Goal: Information Seeking & Learning: Compare options

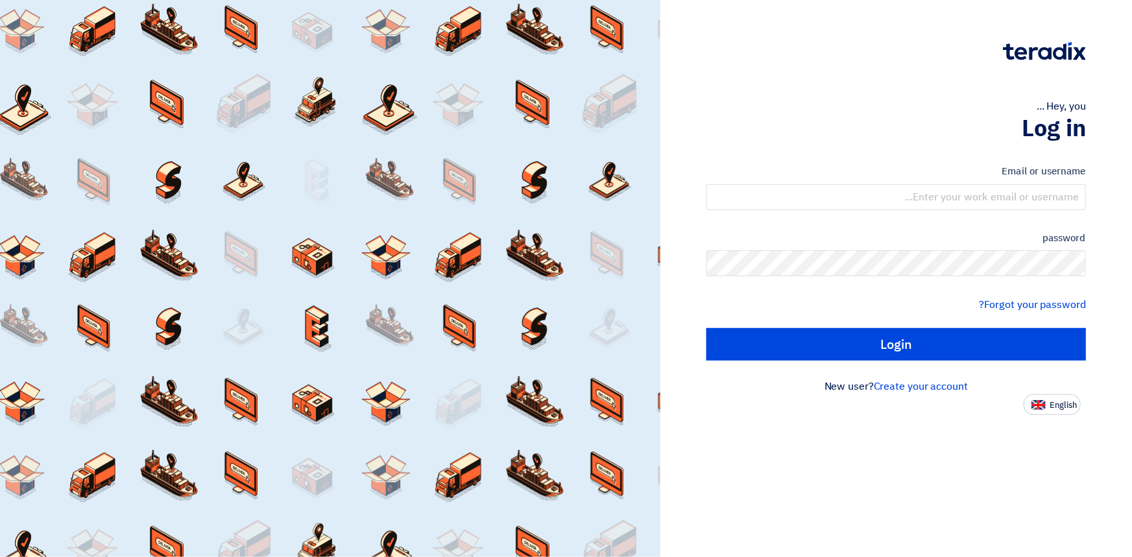
type input "[EMAIL_ADDRESS][DOMAIN_NAME]"
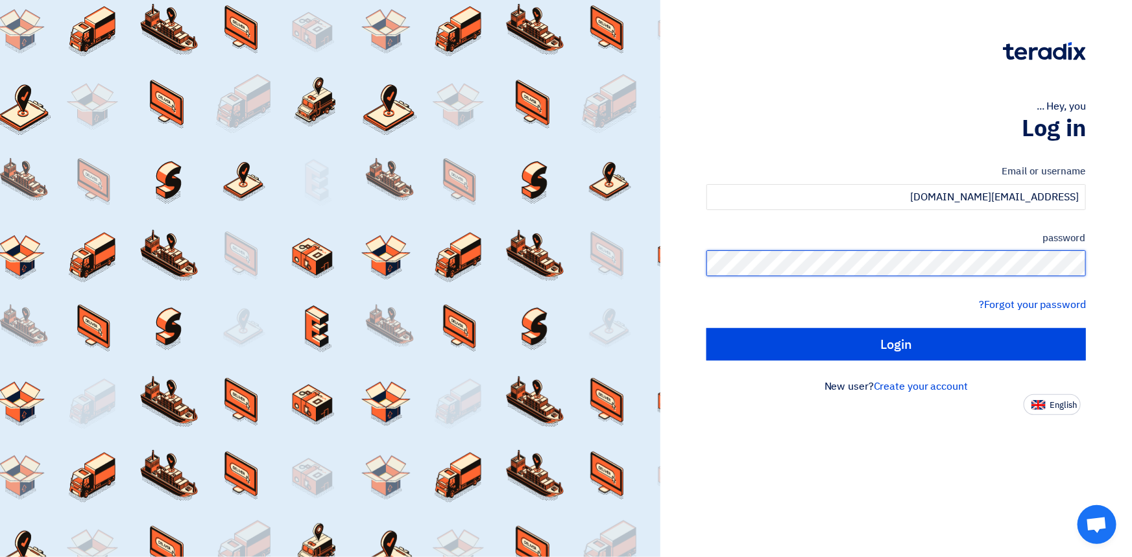
click at [707, 328] on input "Login" at bounding box center [897, 344] width 380 height 32
type input "Sign in"
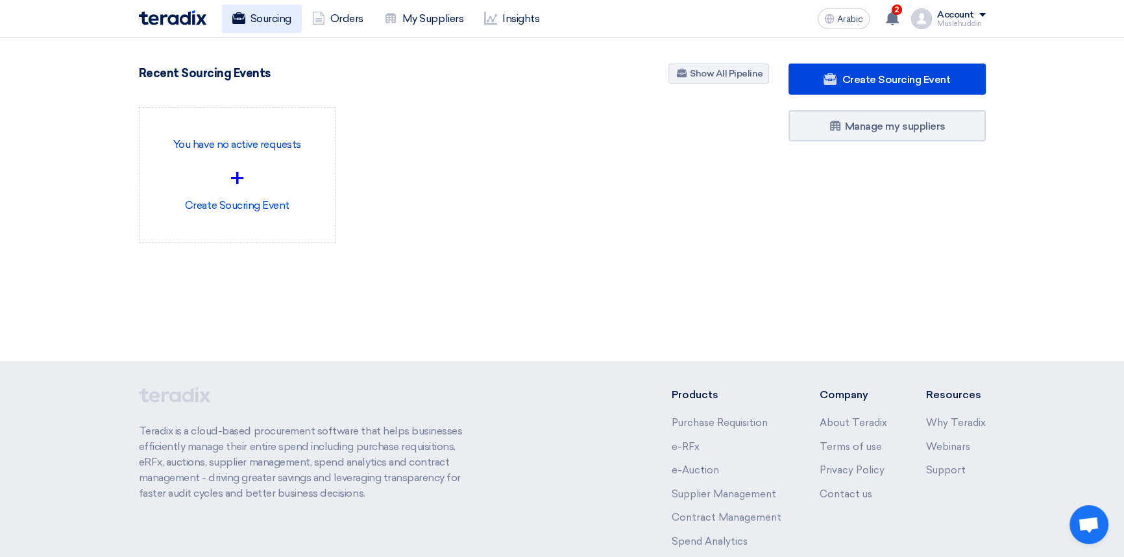
click at [267, 16] on font "Sourcing" at bounding box center [270, 18] width 41 height 12
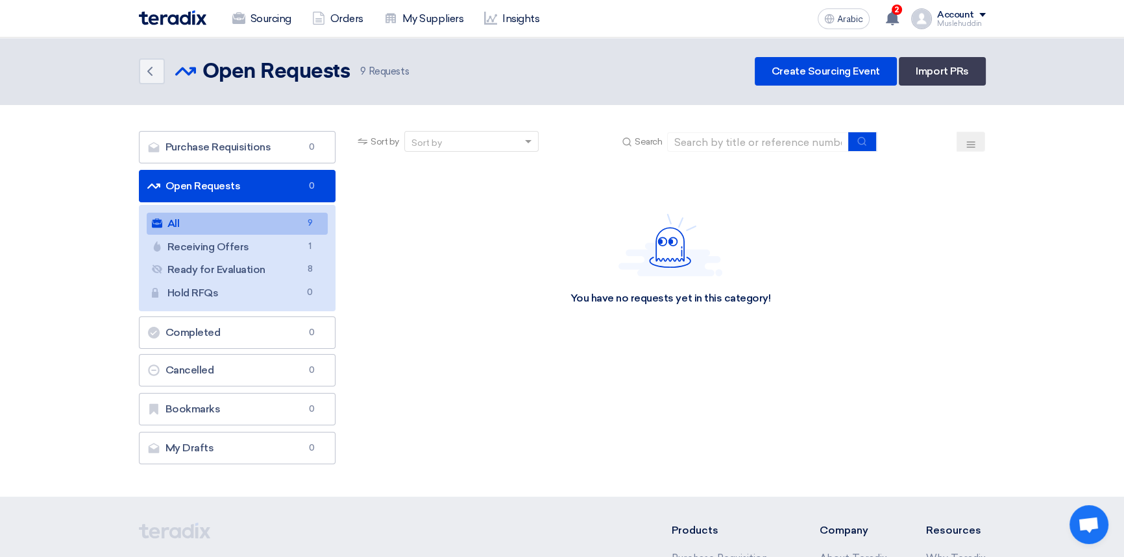
click at [217, 219] on link "All All 9" at bounding box center [238, 224] width 182 height 22
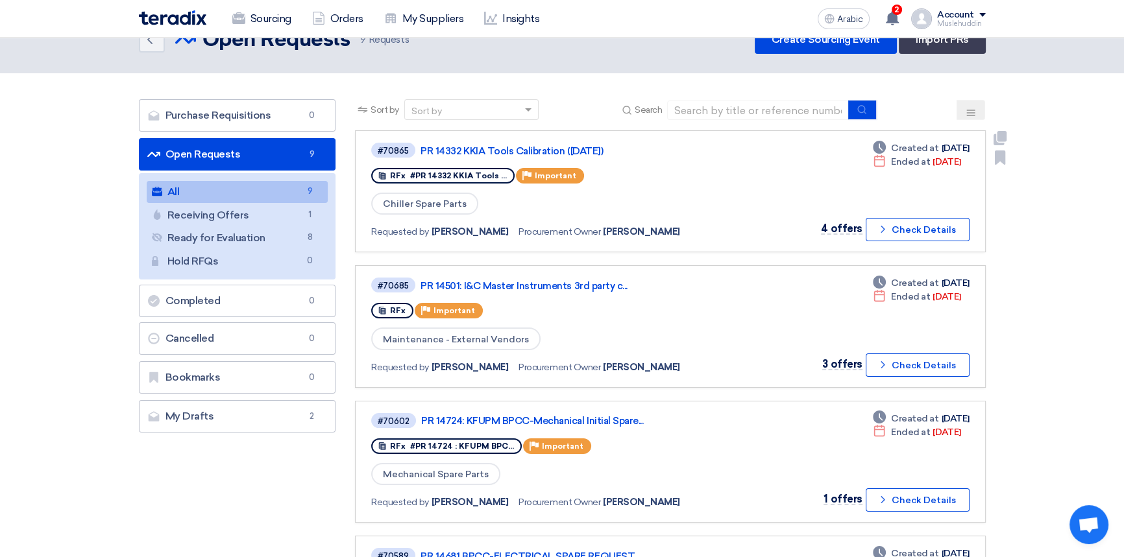
scroll to position [58, 0]
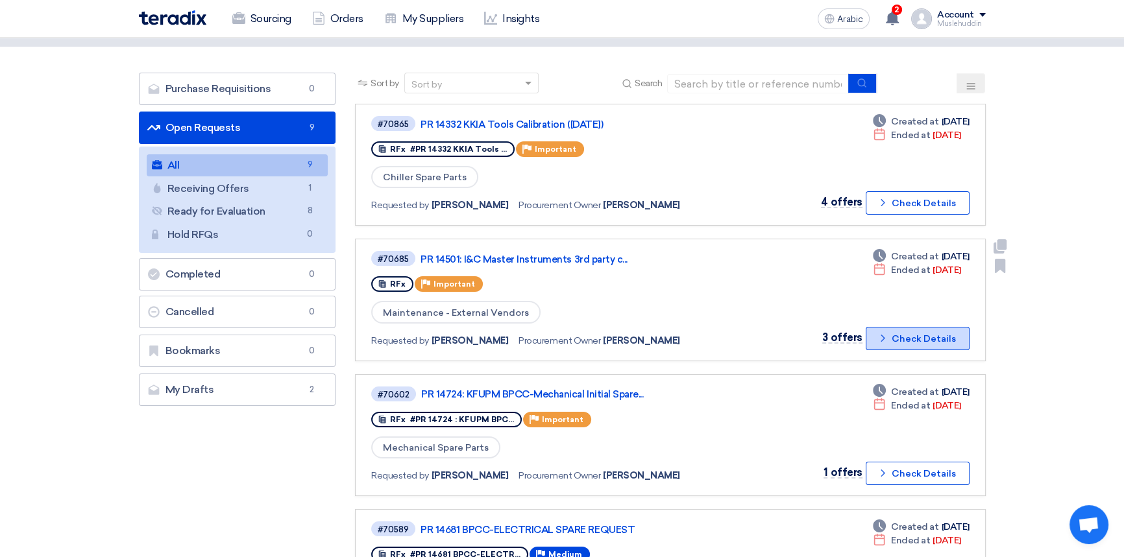
click at [911, 339] on font "Check Details" at bounding box center [924, 339] width 64 height 11
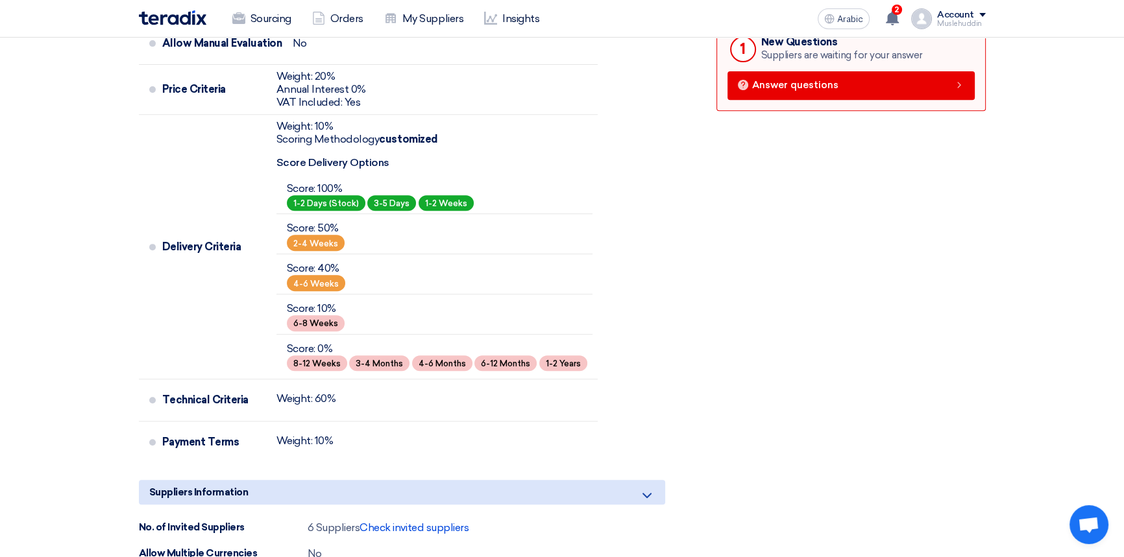
scroll to position [531, 0]
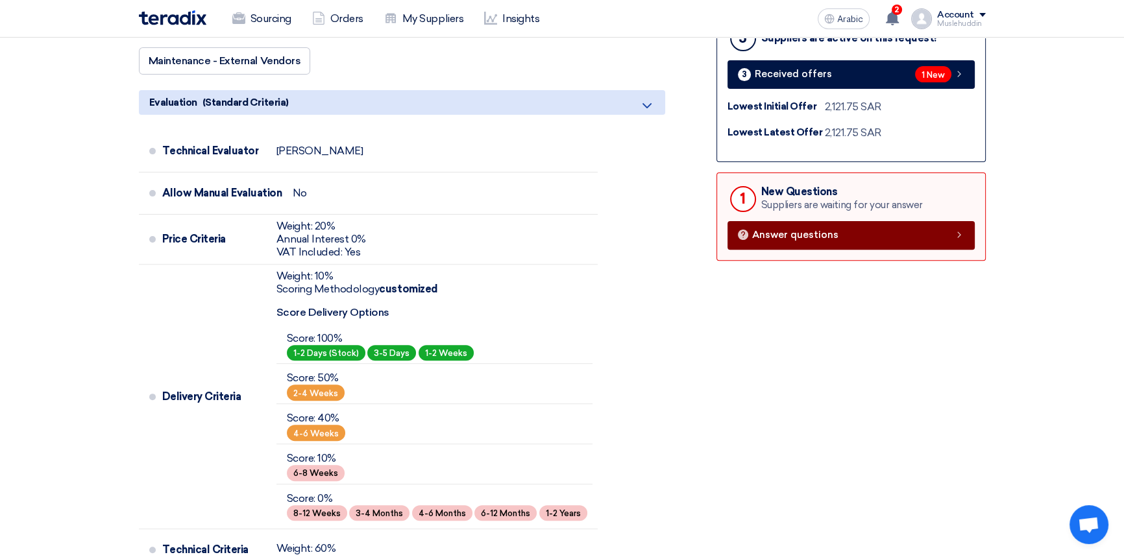
click at [841, 241] on link "Answer questions" at bounding box center [850, 235] width 247 height 29
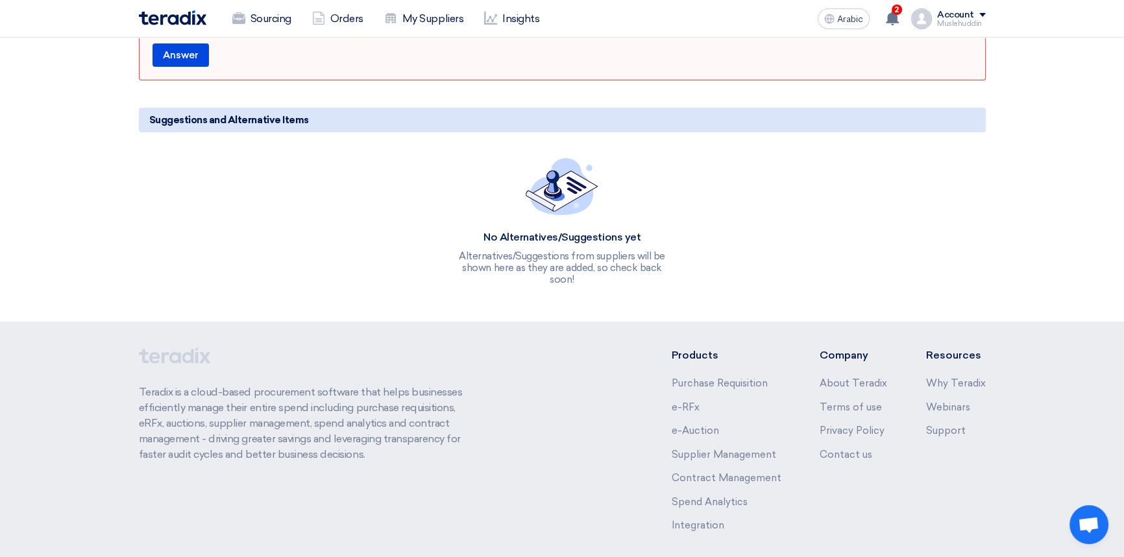
scroll to position [353, 0]
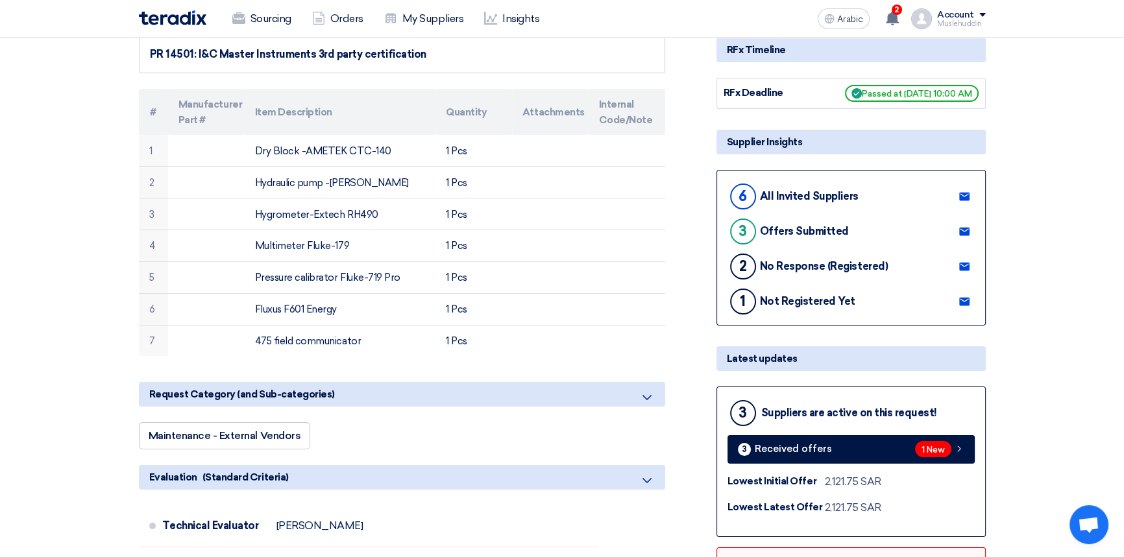
scroll to position [176, 0]
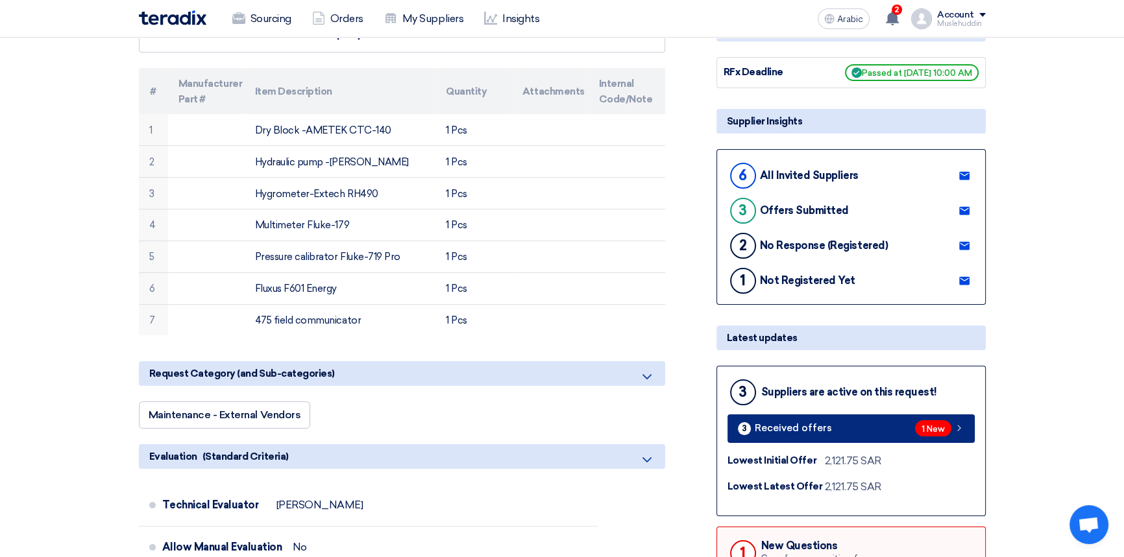
click at [855, 429] on link "3 Received offers 1 New" at bounding box center [850, 429] width 247 height 29
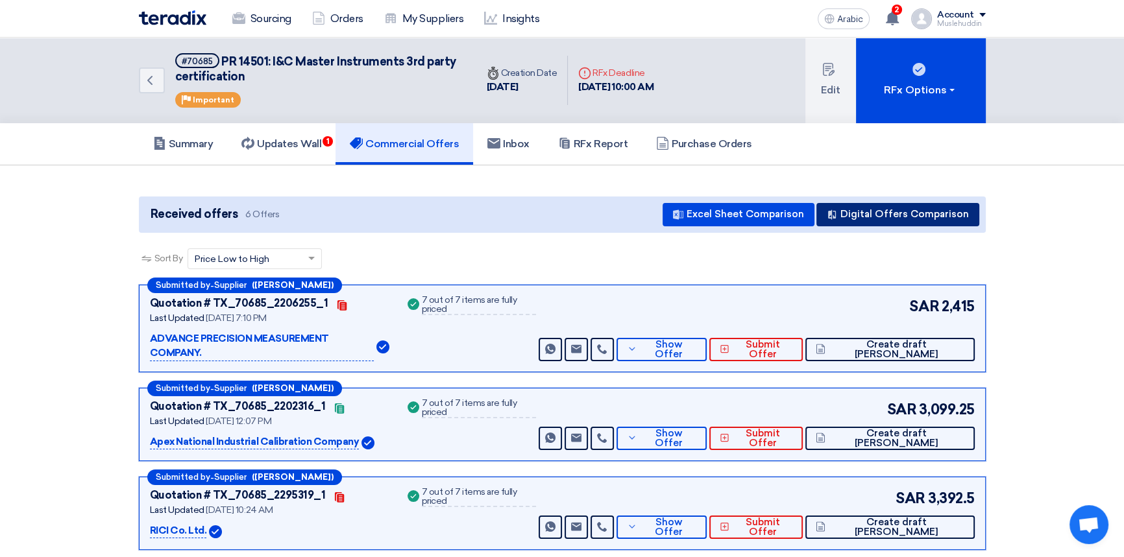
click at [872, 208] on font "Digital Offers Comparison" at bounding box center [904, 214] width 128 height 12
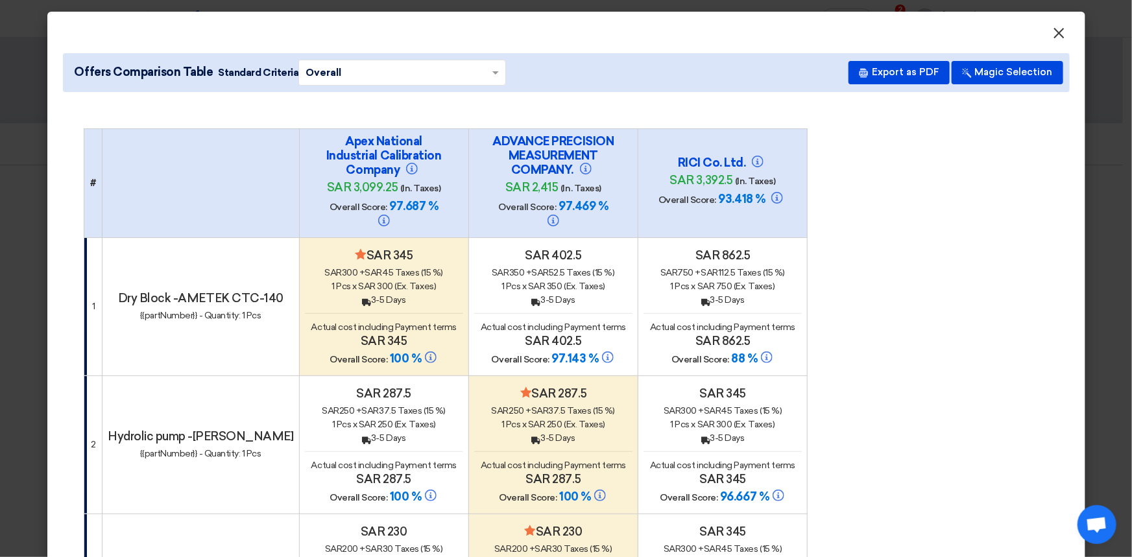
click at [1054, 36] on font "×" at bounding box center [1059, 36] width 13 height 26
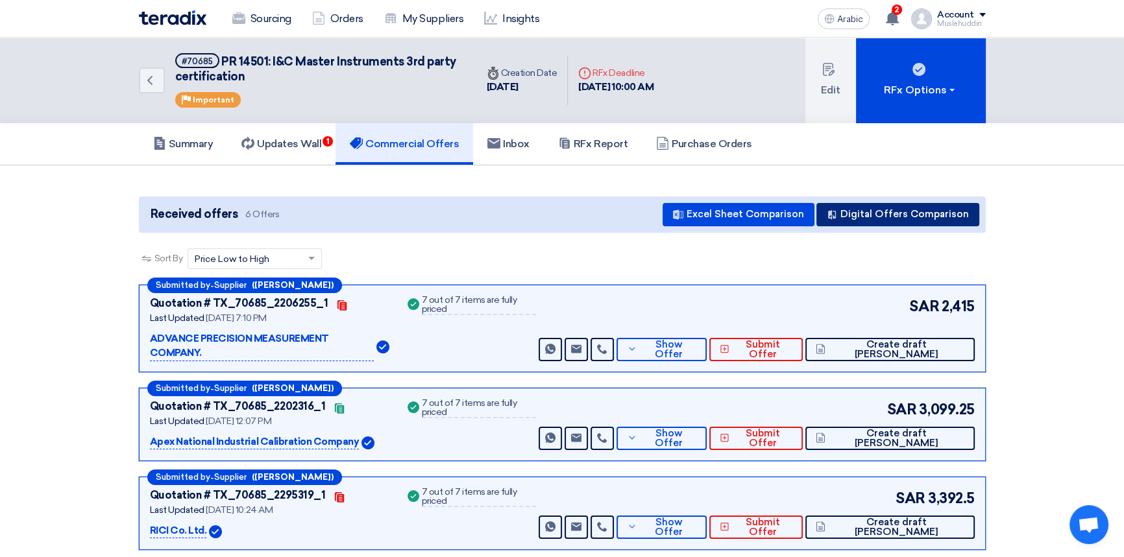
click at [847, 215] on font "Digital Offers Comparison" at bounding box center [904, 214] width 128 height 12
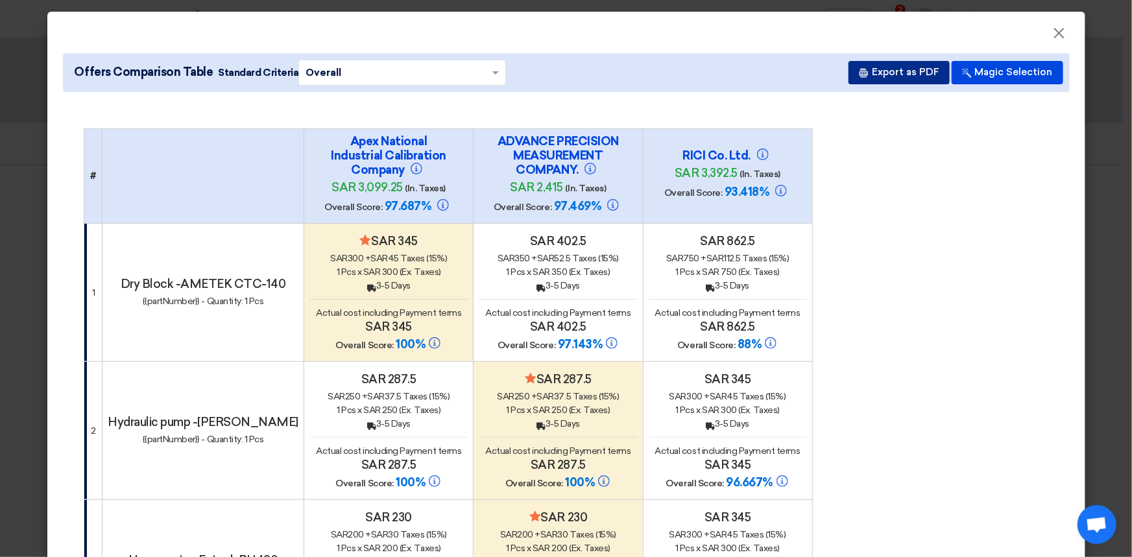
click at [894, 73] on font "Export as PDF" at bounding box center [905, 72] width 67 height 12
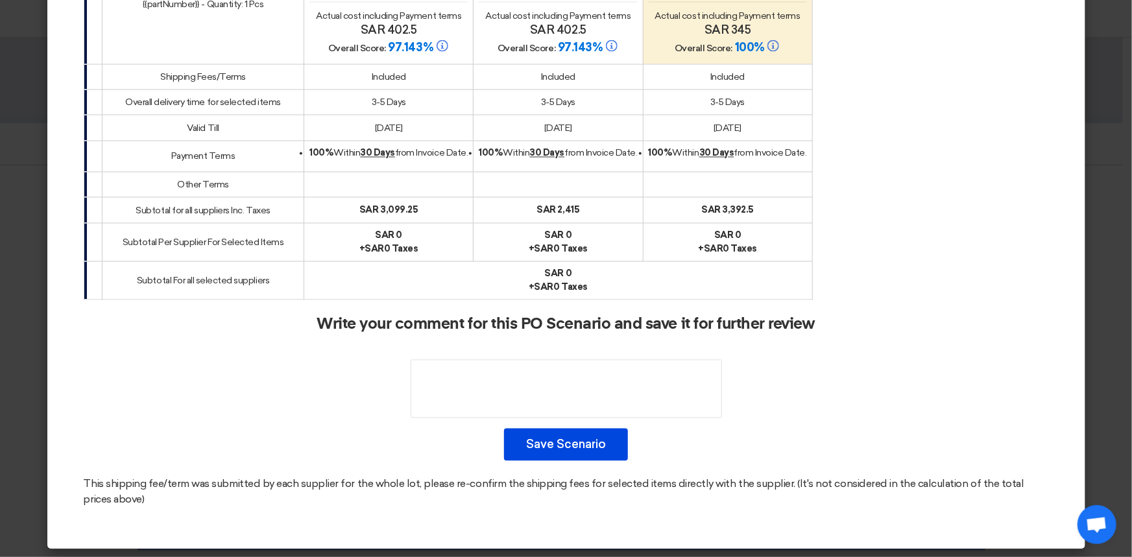
scroll to position [1129, 0]
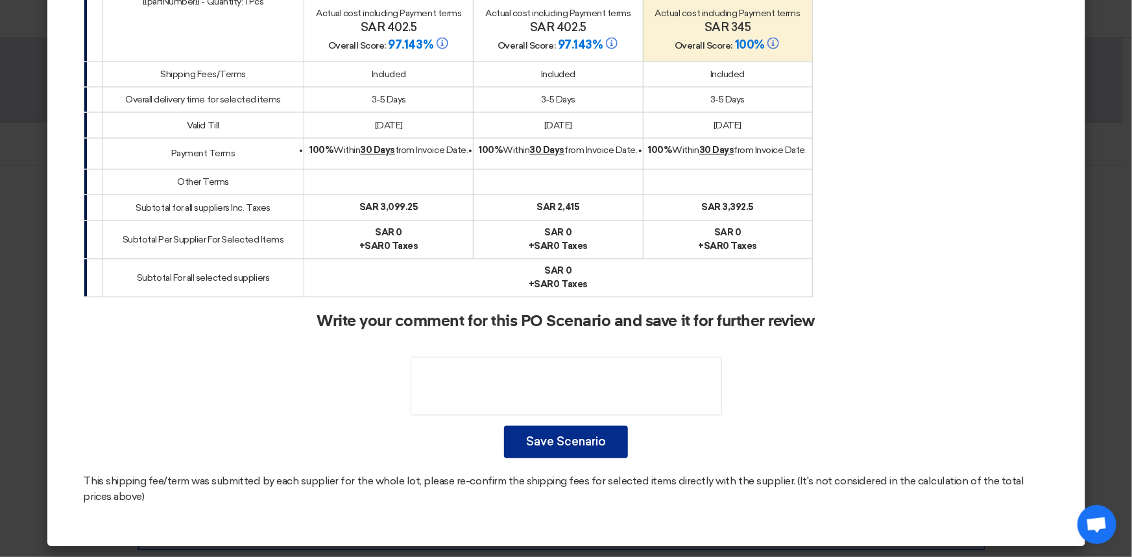
click at [603, 448] on button "Save Scenario" at bounding box center [566, 442] width 124 height 32
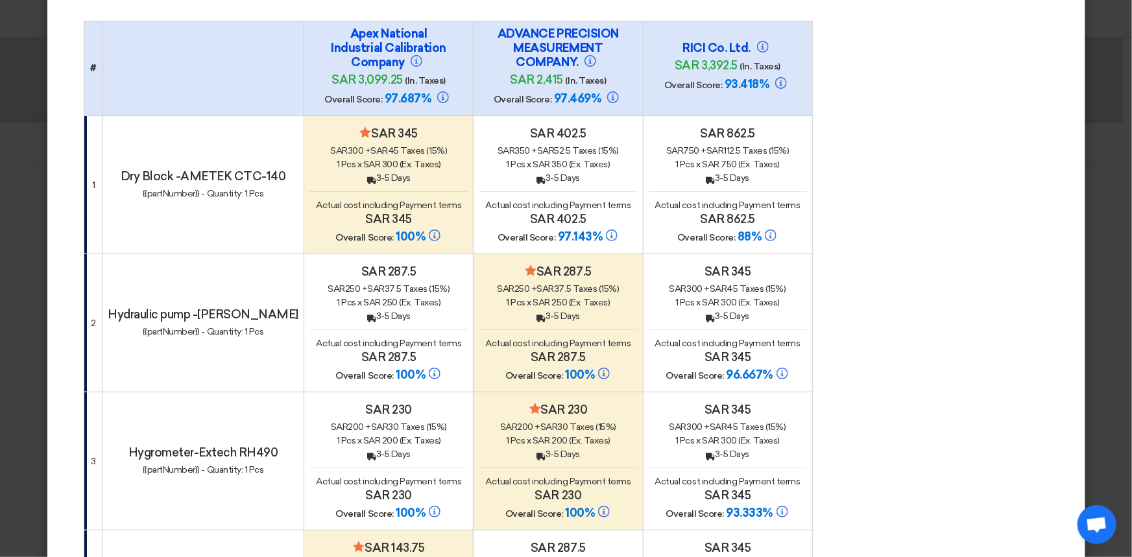
scroll to position [0, 0]
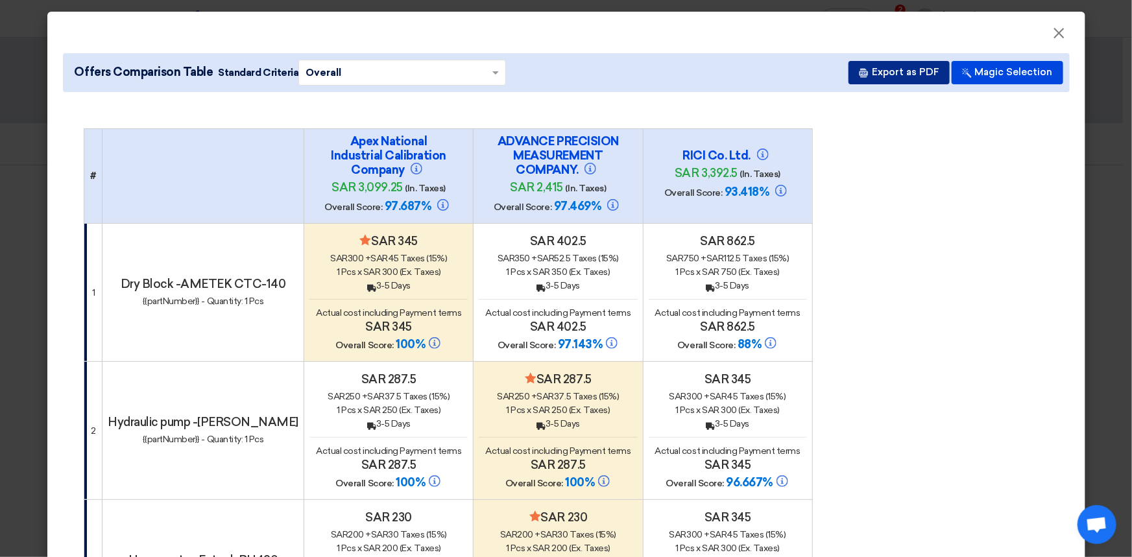
click at [912, 77] on font "Export as PDF" at bounding box center [905, 72] width 67 height 12
